Goal: Task Accomplishment & Management: Complete application form

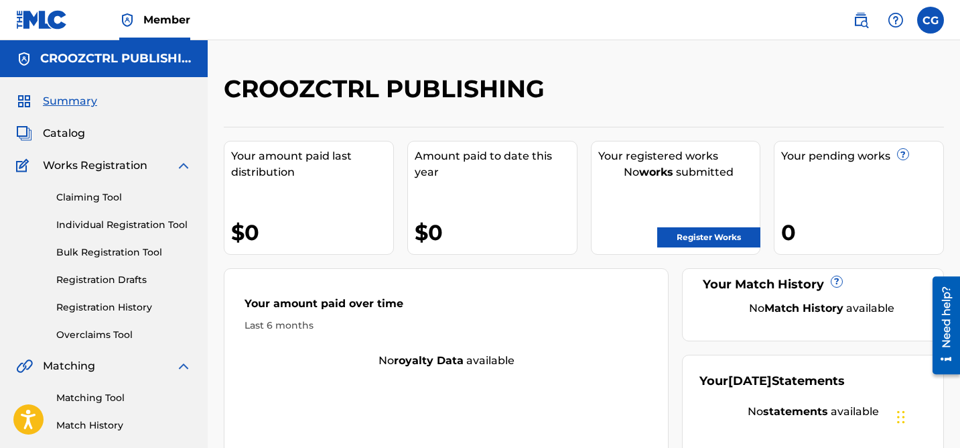
scroll to position [56, 0]
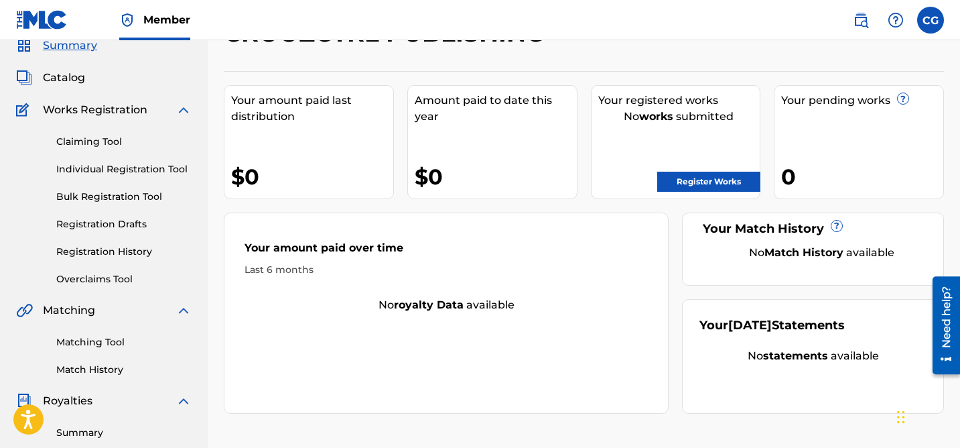
click at [96, 225] on link "Registration Drafts" at bounding box center [123, 224] width 135 height 14
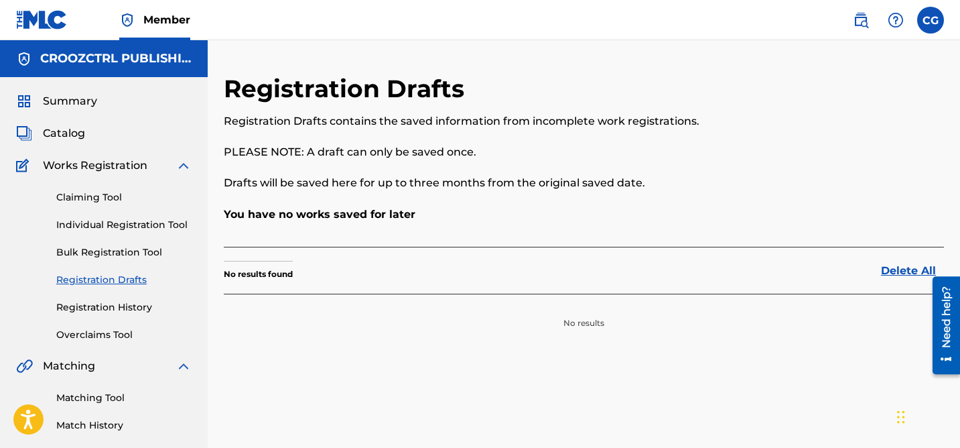
click at [108, 307] on link "Registration History" at bounding box center [123, 307] width 135 height 14
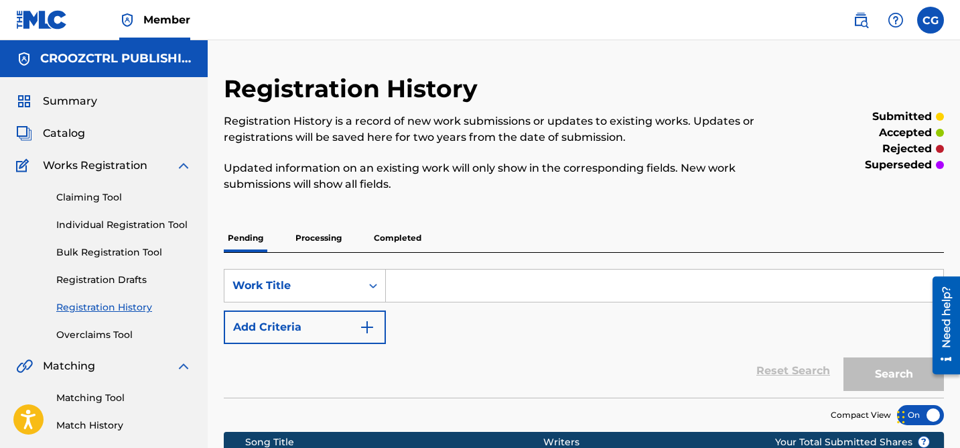
click at [88, 172] on span "Works Registration" at bounding box center [95, 166] width 105 height 16
click at [82, 188] on div "Claiming Tool Individual Registration Tool Bulk Registration Tool Registration …" at bounding box center [104, 258] width 176 height 168
click at [82, 193] on link "Claiming Tool" at bounding box center [123, 197] width 135 height 14
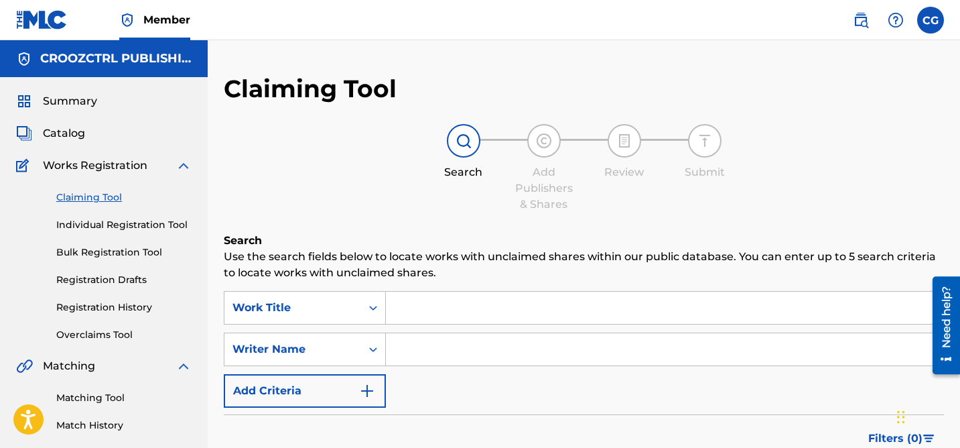
click at [483, 303] on input "Search Form" at bounding box center [665, 308] width 558 height 32
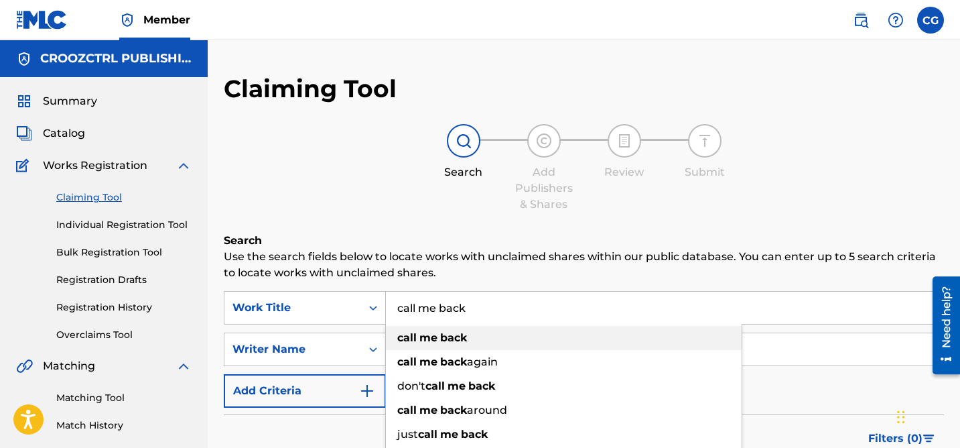
type input "call me back"
click at [468, 337] on div "call me back" at bounding box center [564, 338] width 356 height 24
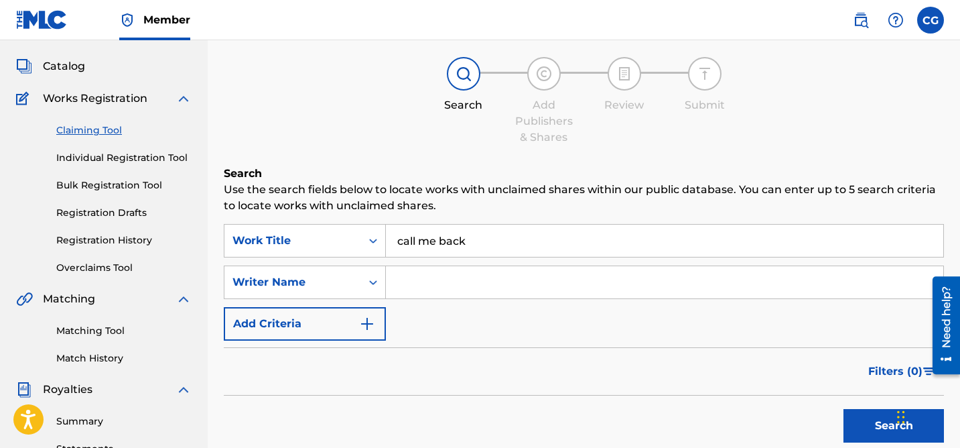
scroll to position [78, 0]
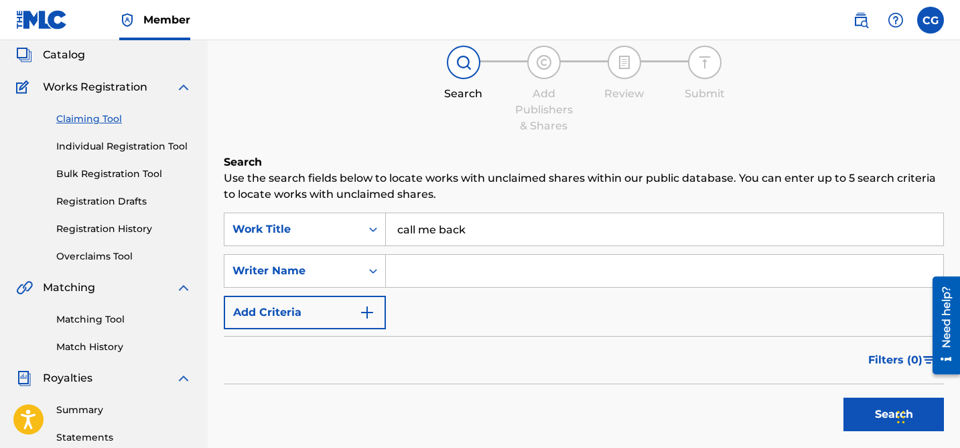
click at [426, 271] on input "Search Form" at bounding box center [665, 271] width 558 height 32
type input "[PERSON_NAME]"
click at [855, 406] on button "Search" at bounding box center [894, 414] width 101 height 34
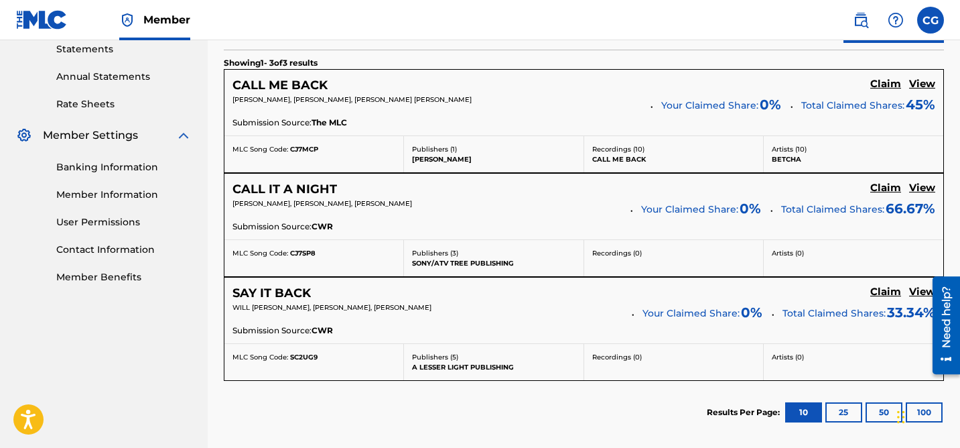
scroll to position [481, 0]
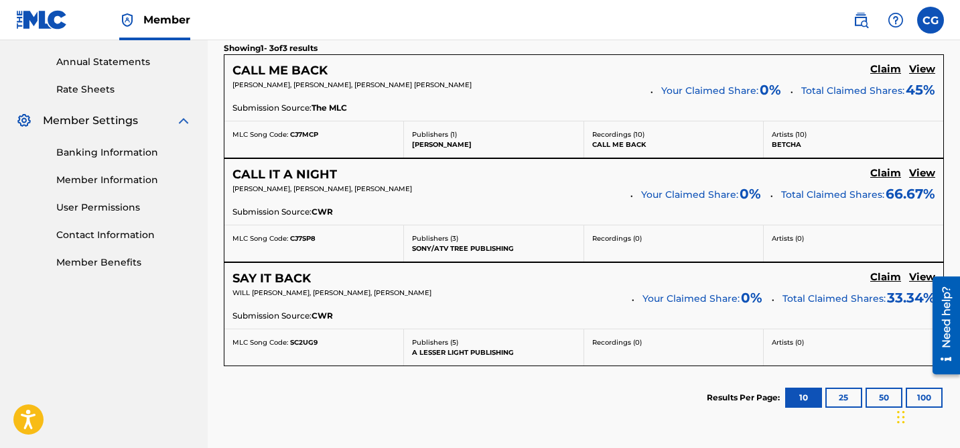
click at [893, 72] on h5 "Claim" at bounding box center [886, 69] width 31 height 13
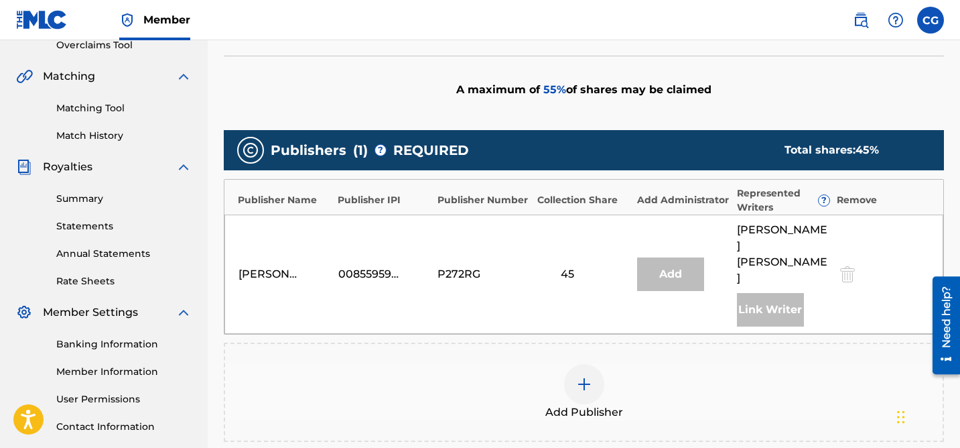
scroll to position [291, 0]
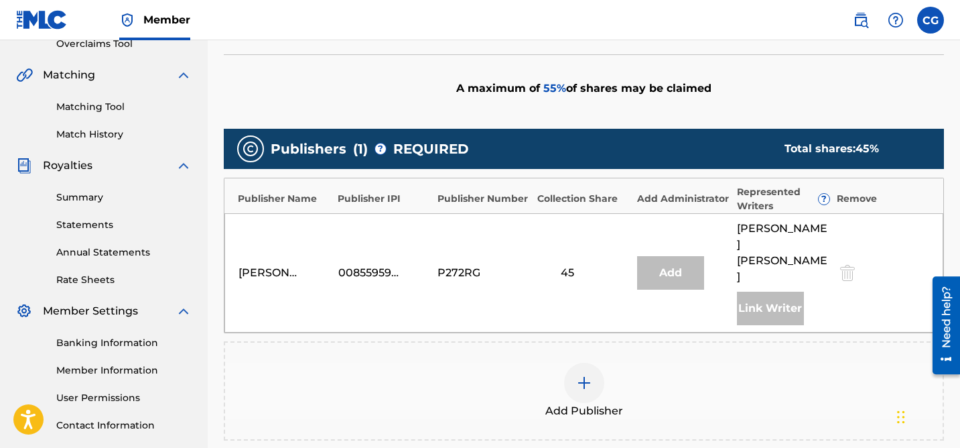
click at [587, 403] on span "Add Publisher" at bounding box center [585, 411] width 78 height 16
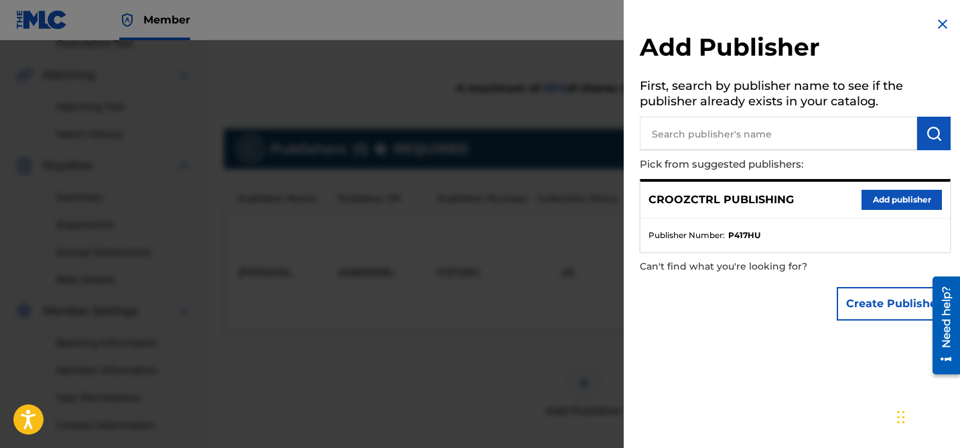
click at [893, 199] on button "Add publisher" at bounding box center [902, 200] width 80 height 20
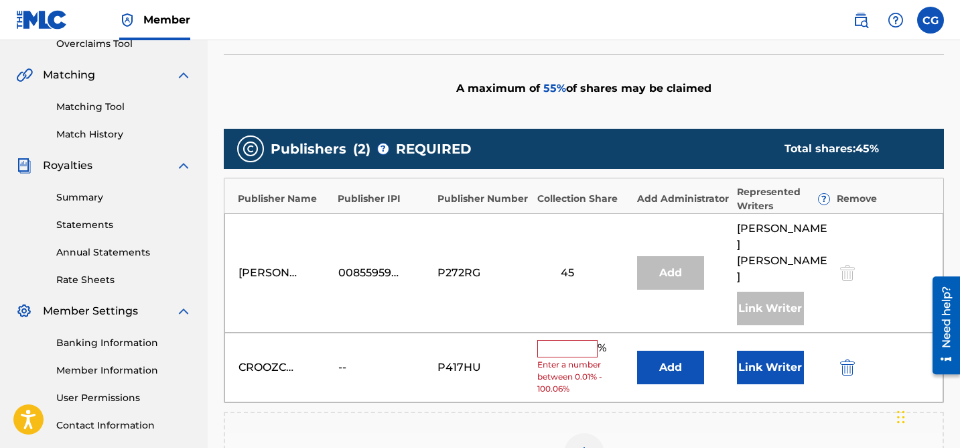
click at [566, 340] on input "text" at bounding box center [568, 348] width 60 height 17
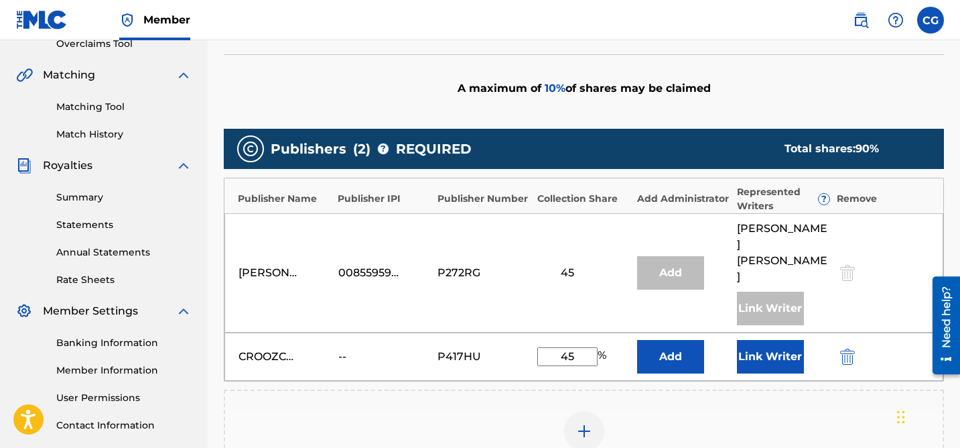
type input "45"
click at [631, 389] on div "Add Publisher" at bounding box center [584, 438] width 720 height 99
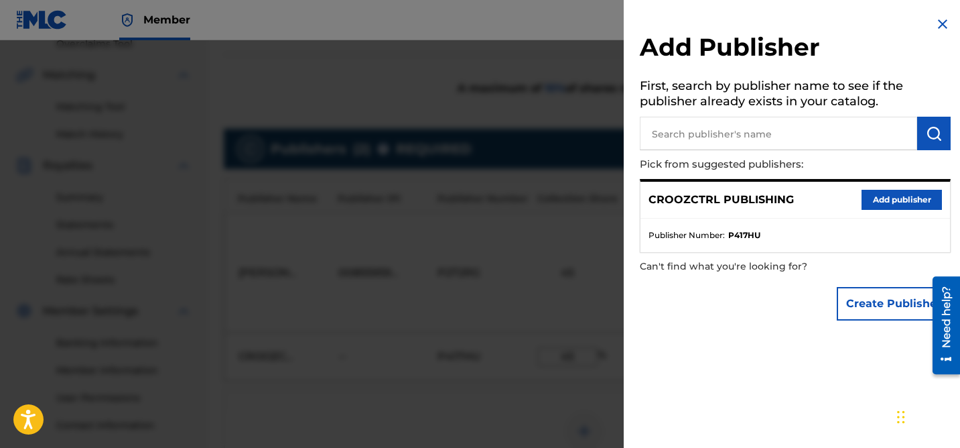
click at [941, 25] on img at bounding box center [943, 24] width 16 height 16
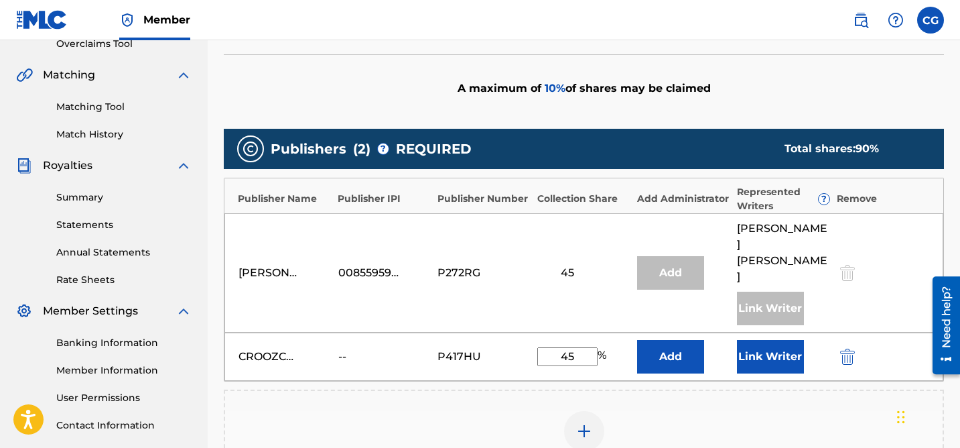
click at [740, 93] on div "A maximum of 10 % of shares may be claimed" at bounding box center [584, 88] width 720 height 68
click at [777, 344] on button "Link Writer" at bounding box center [770, 357] width 67 height 34
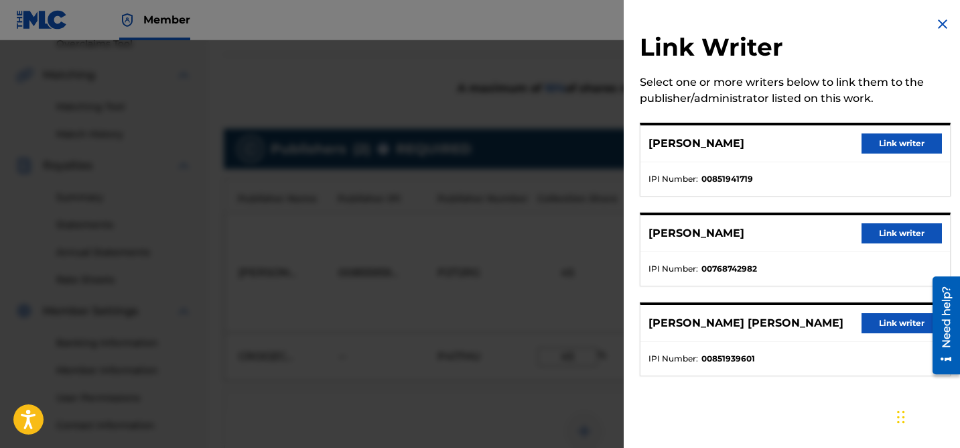
click at [876, 241] on button "Link writer" at bounding box center [902, 233] width 80 height 20
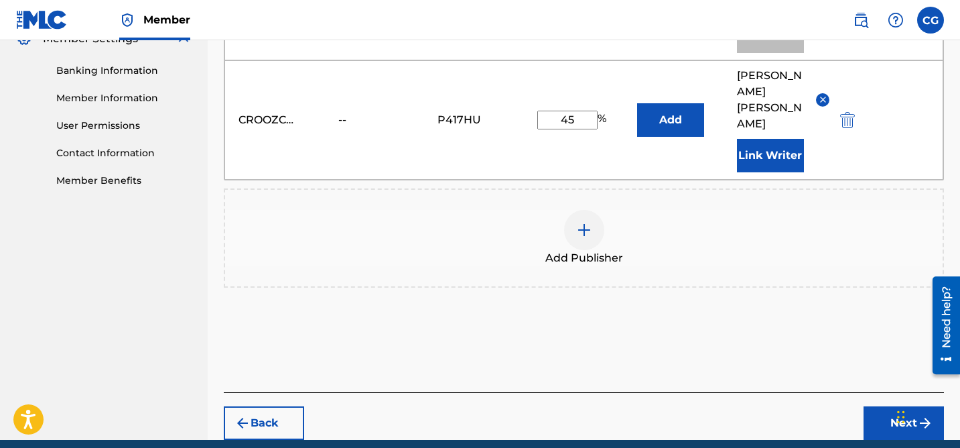
scroll to position [571, 0]
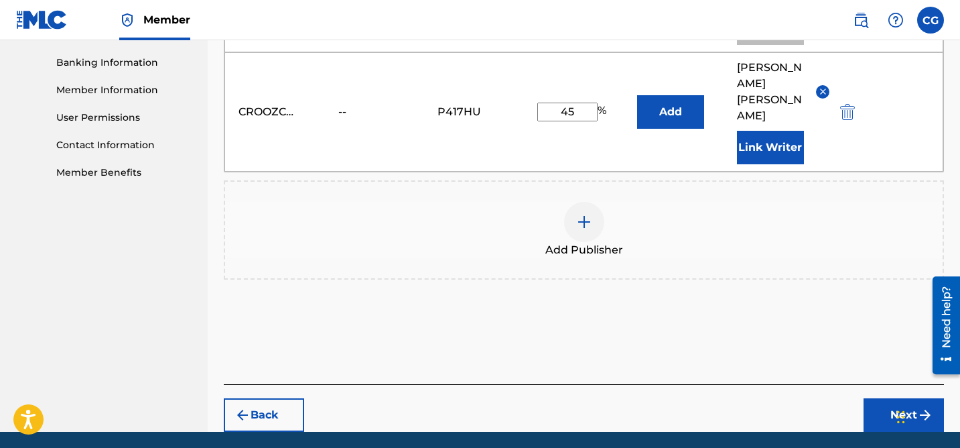
click at [898, 398] on button "Next" at bounding box center [904, 415] width 80 height 34
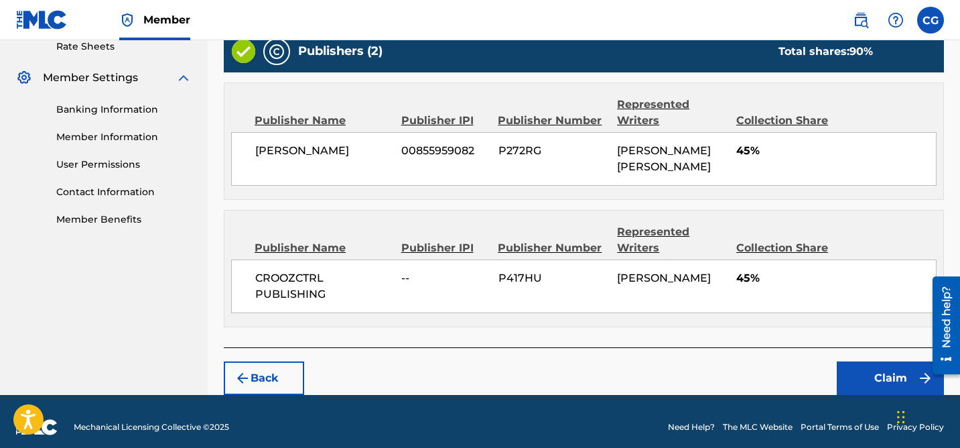
scroll to position [533, 0]
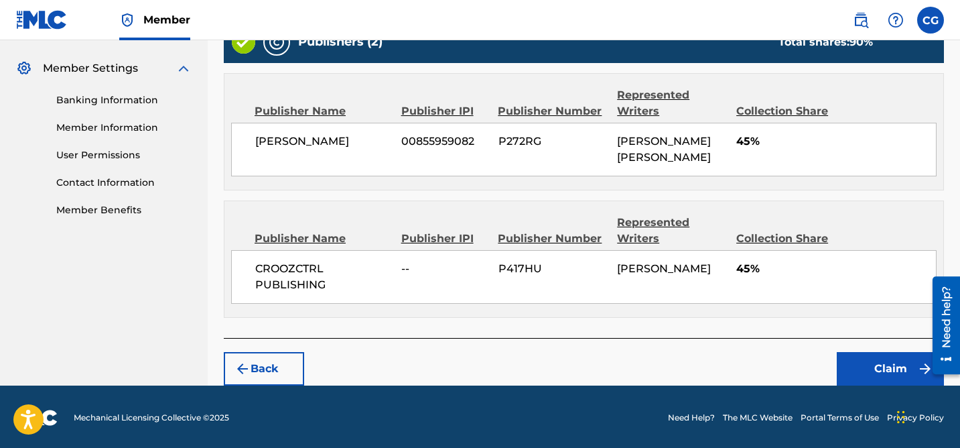
click at [855, 373] on button "Claim" at bounding box center [890, 369] width 107 height 34
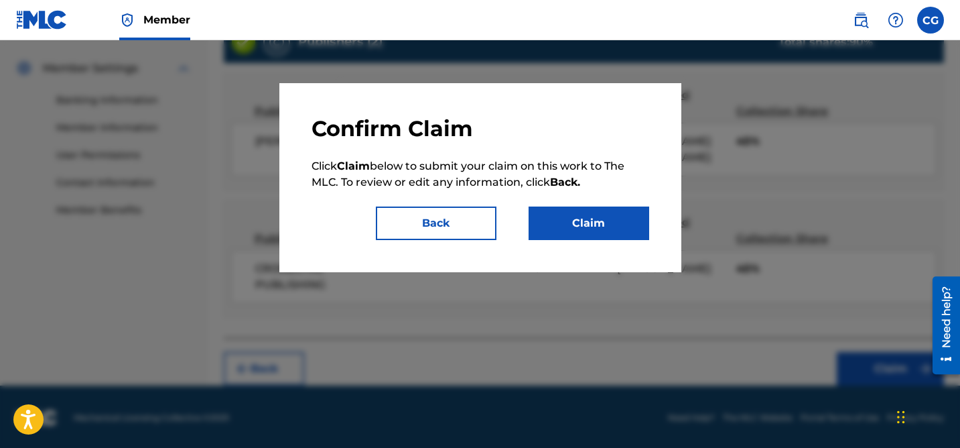
click at [589, 223] on button "Claim" at bounding box center [589, 223] width 121 height 34
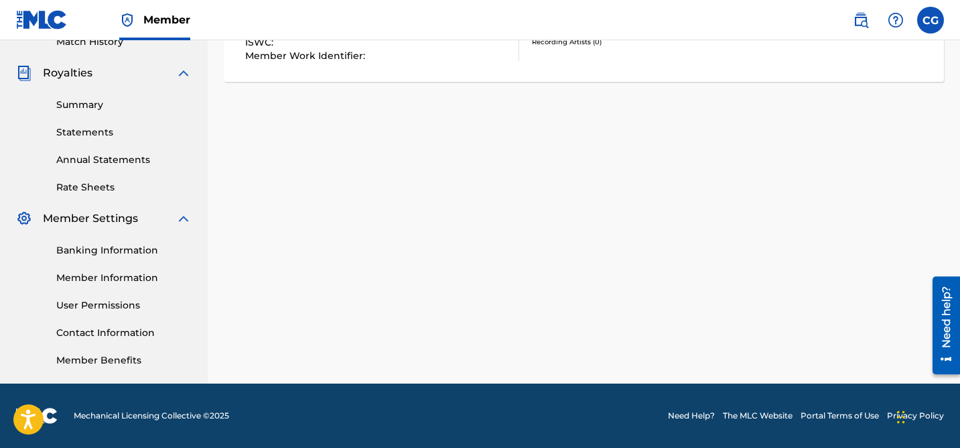
scroll to position [0, 0]
